Goal: Transaction & Acquisition: Purchase product/service

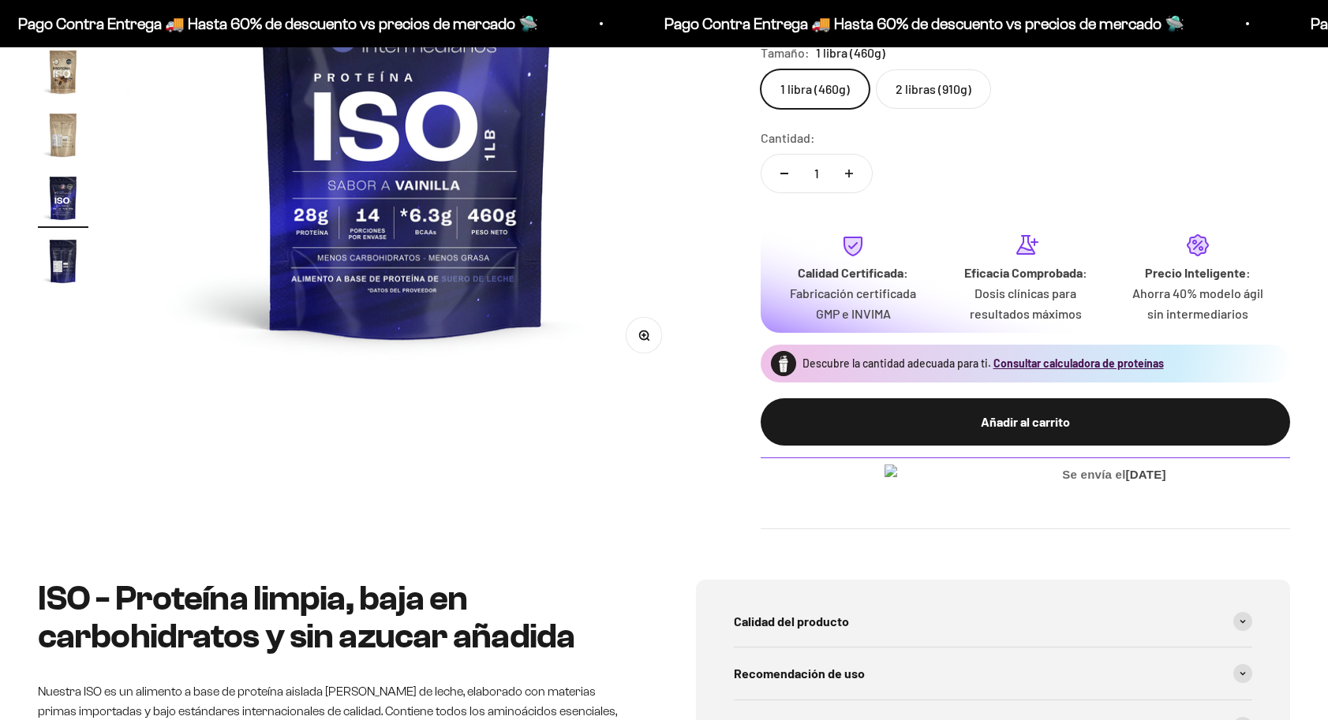
scroll to position [524, 0]
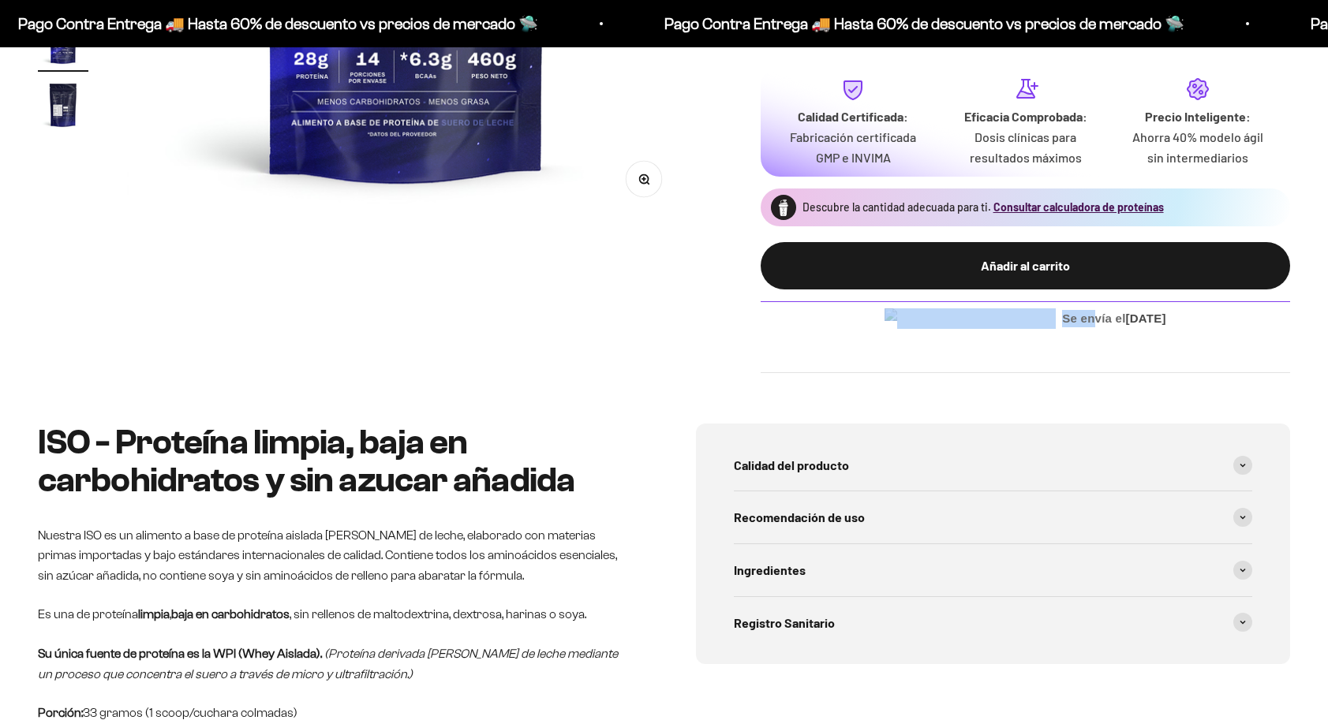
drag, startPoint x: 1080, startPoint y: 323, endPoint x: 860, endPoint y: 312, distance: 220.4
click at [860, 312] on div "Se envía el Mar 30 Sep" at bounding box center [1025, 318] width 529 height 34
